Goal: Use online tool/utility: Utilize a website feature to perform a specific function

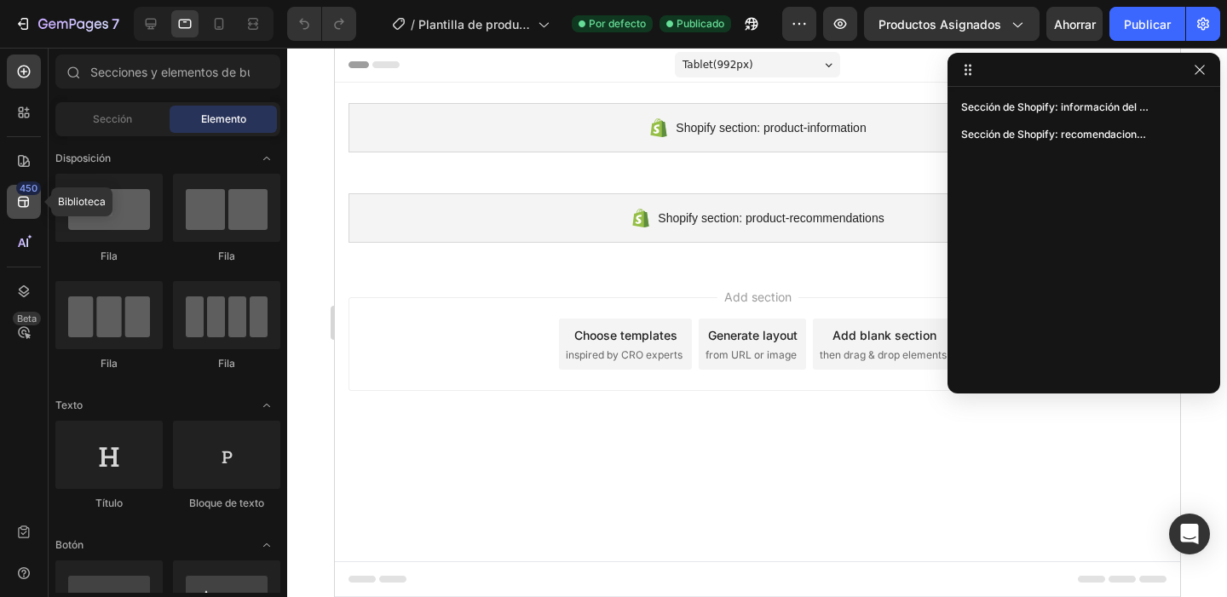
click at [34, 200] on div "450" at bounding box center [24, 202] width 34 height 34
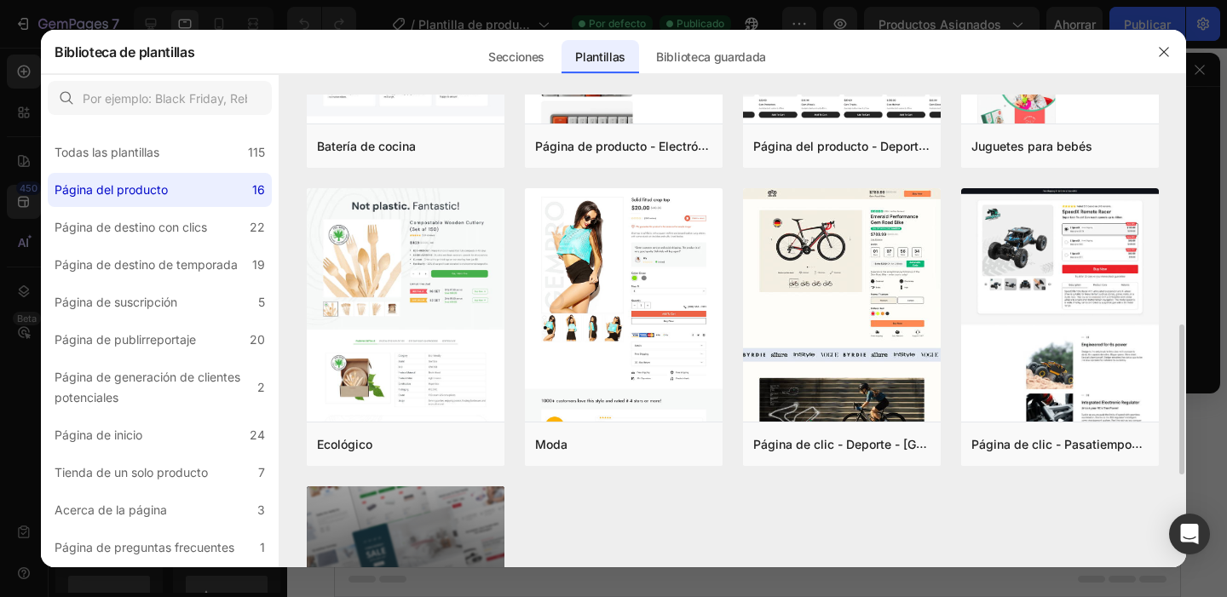
scroll to position [770, 0]
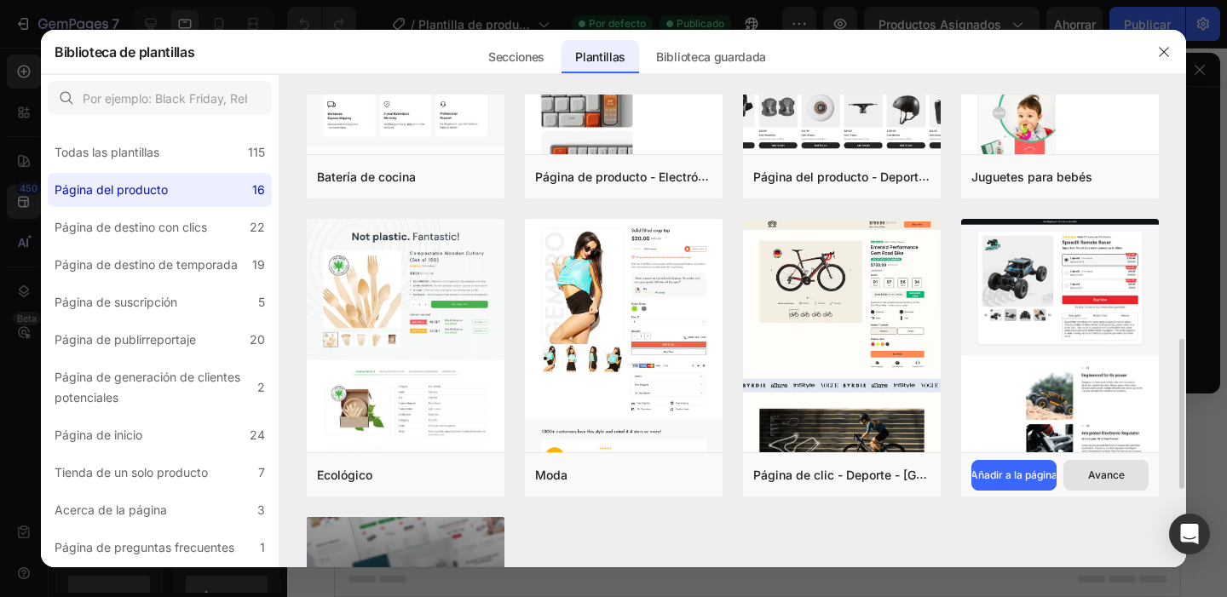
click at [1073, 470] on button "Avance" at bounding box center [1105, 475] width 85 height 31
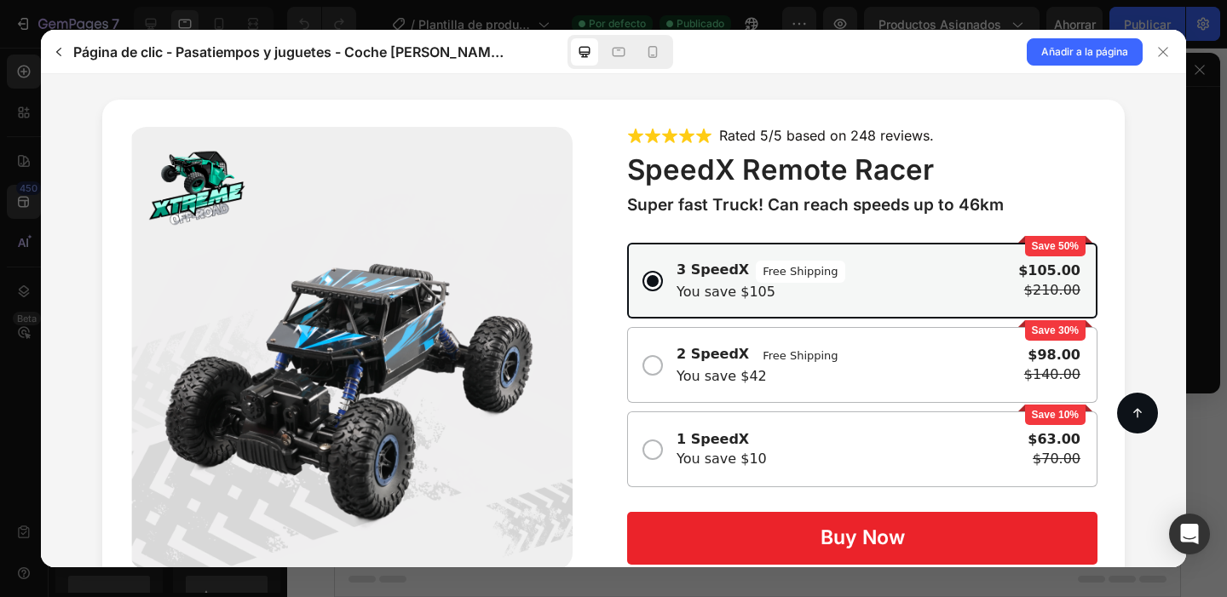
scroll to position [51, 0]
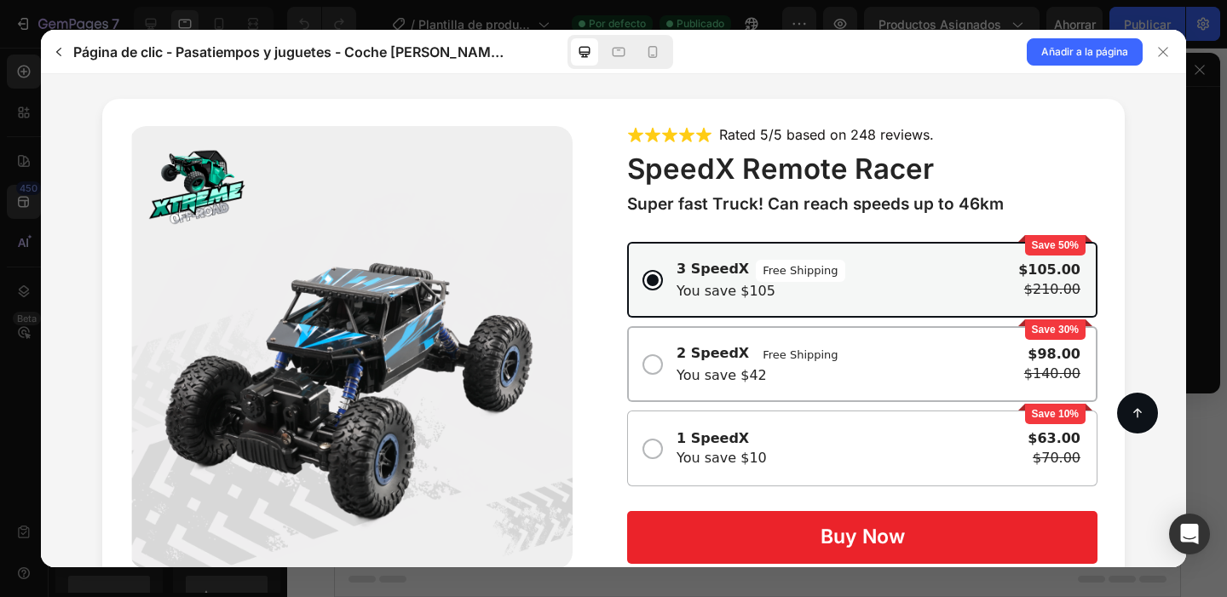
click at [780, 367] on div "2 SpeedX Free Shipping You save $42" at bounding box center [846, 365] width 341 height 42
click at [41, 74] on input "Save 30% 2 SpeedX Free Shipping You save $42 $98.00 $140.00" at bounding box center [41, 74] width 0 height 0
click at [665, 367] on div "2 SpeedX Free Shipping You save $42 $98.00 $140.00" at bounding box center [862, 364] width 436 height 47
click at [41, 74] on input "Save 30% 2 SpeedX Free Shipping You save $42 $98.00 $140.00" at bounding box center [41, 74] width 0 height 0
click at [654, 366] on div at bounding box center [652, 364] width 17 height 17
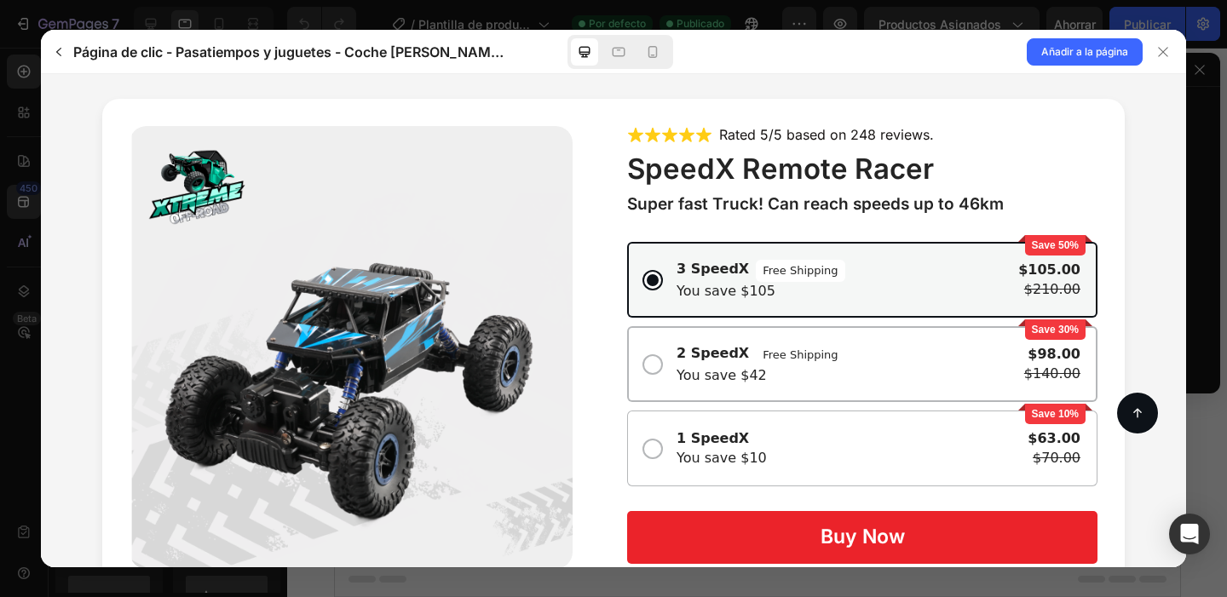
click at [41, 74] on input "Save 30% 2 SpeedX Free Shipping You save $42 $98.00 $140.00" at bounding box center [41, 74] width 0 height 0
click at [664, 451] on div "1 SpeedX You save $10 $63.00 $70.00" at bounding box center [862, 448] width 436 height 47
click at [41, 74] on input "Save 10% 1 SpeedX You save $10 $63.00 $70.00" at bounding box center [41, 74] width 0 height 0
click at [664, 350] on div "2 SpeedX Free Shipping You save $42 $98.00 $140.00" at bounding box center [862, 364] width 436 height 47
click at [41, 74] on input "Save 30% 2 SpeedX Free Shipping You save $42 $98.00 $140.00" at bounding box center [41, 74] width 0 height 0
